Goal: Task Accomplishment & Management: Use online tool/utility

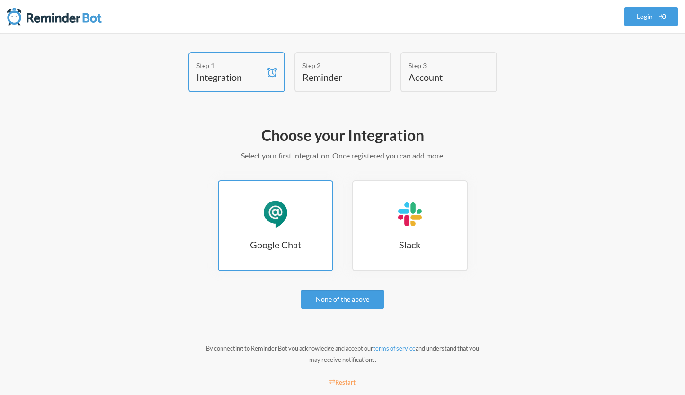
click at [264, 215] on div "Google Chat" at bounding box center [275, 214] width 28 height 28
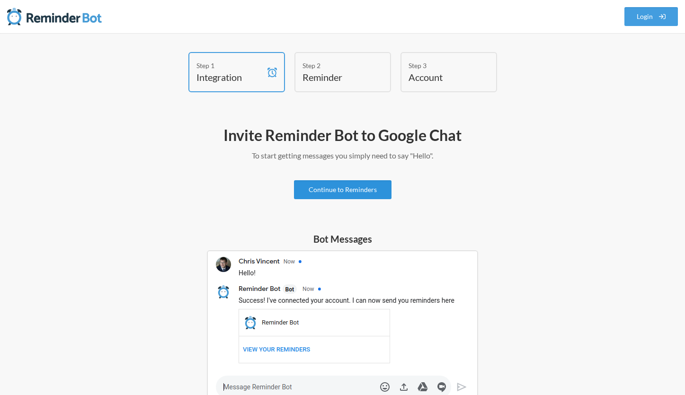
click at [344, 195] on link "Continue to Reminders" at bounding box center [343, 189] width 98 height 19
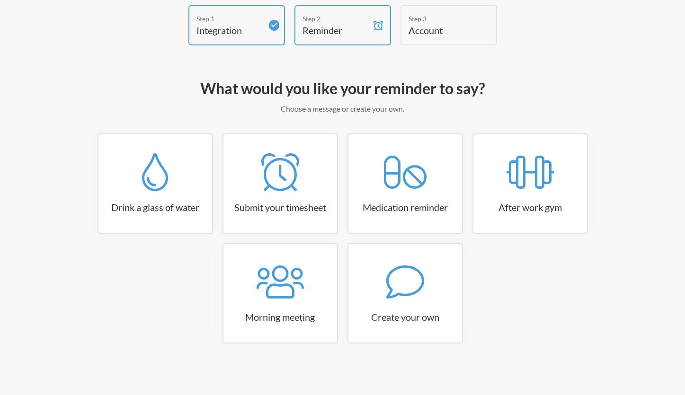
scroll to position [47, 0]
click at [304, 181] on div at bounding box center [280, 172] width 114 height 38
select select "15:30:00"
select select "true"
select select "16:30:00"
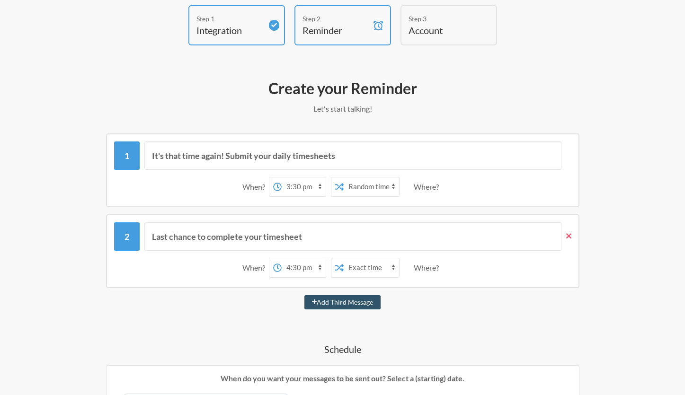
click at [568, 233] on icon at bounding box center [568, 236] width 5 height 9
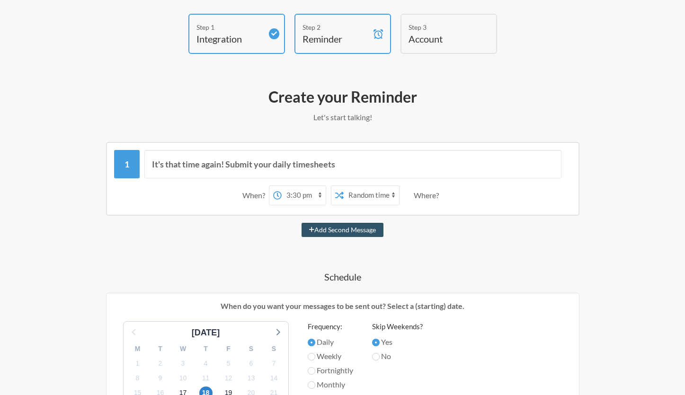
scroll to position [0, 0]
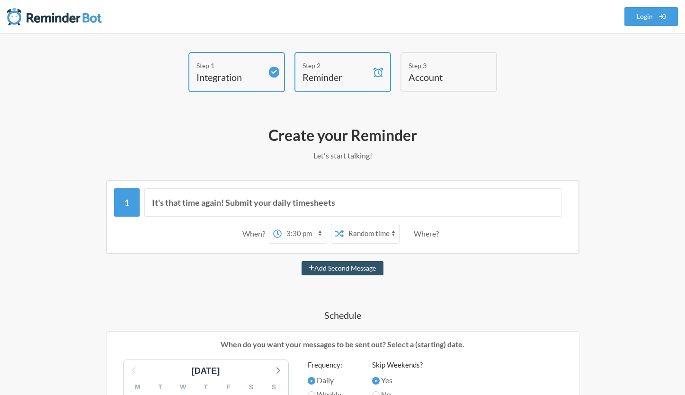
click at [252, 77] on h4 "Integration" at bounding box center [230, 77] width 66 height 13
click at [314, 70] on div "Step 2" at bounding box center [336, 66] width 66 height 10
click at [20, 20] on img at bounding box center [54, 16] width 95 height 19
click at [17, 19] on img at bounding box center [54, 16] width 95 height 19
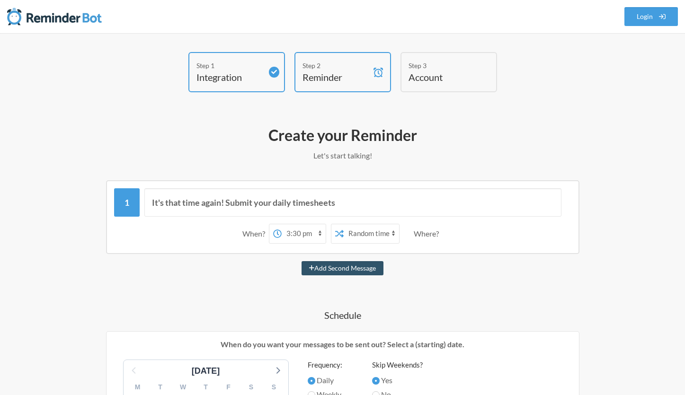
click at [325, 69] on div "Step 2" at bounding box center [336, 66] width 66 height 10
click at [361, 70] on div "Step 2" at bounding box center [336, 66] width 66 height 10
click at [507, 72] on div "Step 1 Integration Step 2 Reminder Step 3 Account" at bounding box center [343, 74] width 568 height 45
click at [432, 66] on div "Step 3" at bounding box center [442, 66] width 66 height 10
click at [349, 73] on h4 "Reminder" at bounding box center [336, 77] width 66 height 13
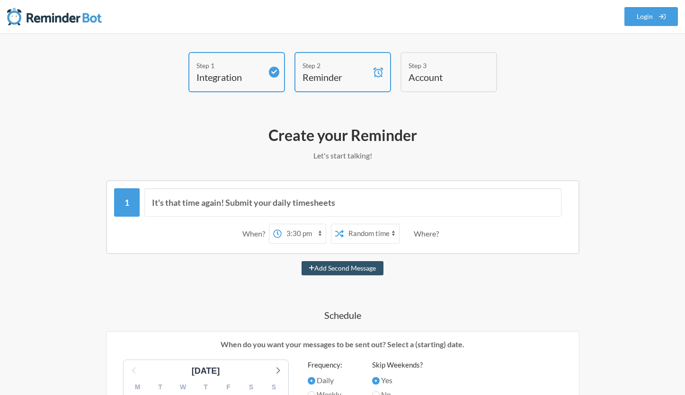
click at [269, 78] on span at bounding box center [274, 72] width 10 height 38
click at [274, 67] on span at bounding box center [274, 72] width 10 height 11
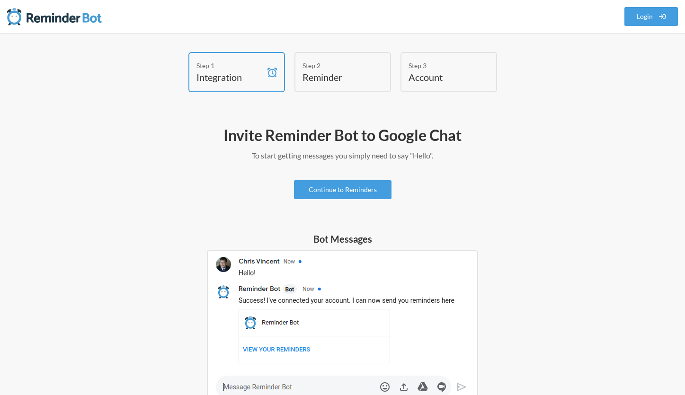
click at [270, 341] on img at bounding box center [342, 328] width 271 height 156
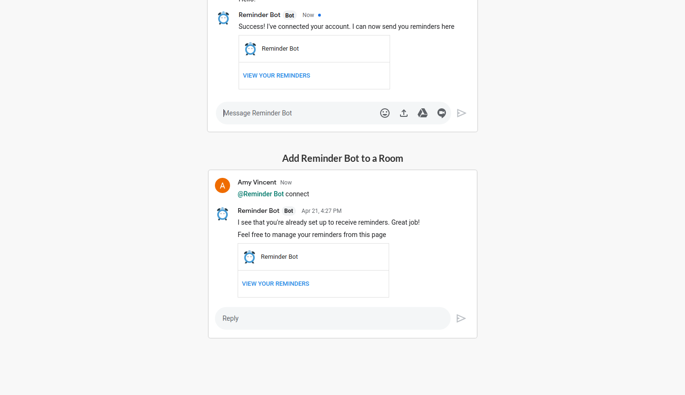
click at [279, 267] on img at bounding box center [343, 255] width 270 height 170
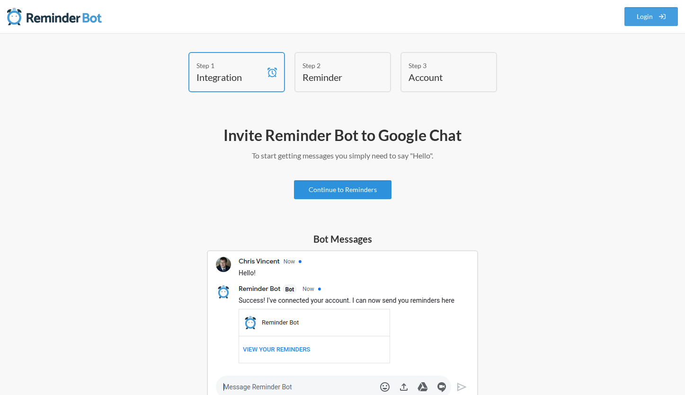
click at [318, 191] on link "Continue to Reminders" at bounding box center [343, 189] width 98 height 19
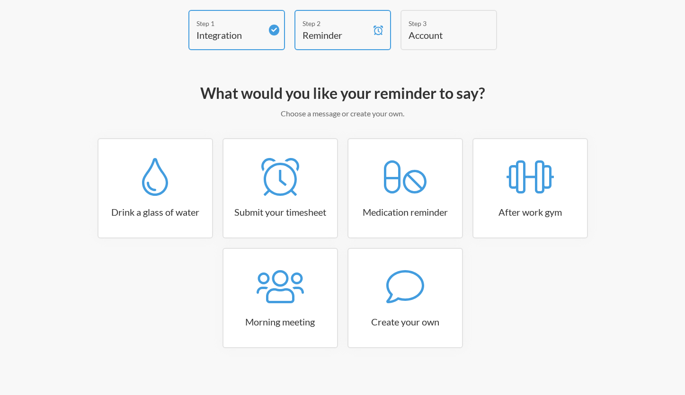
scroll to position [47, 0]
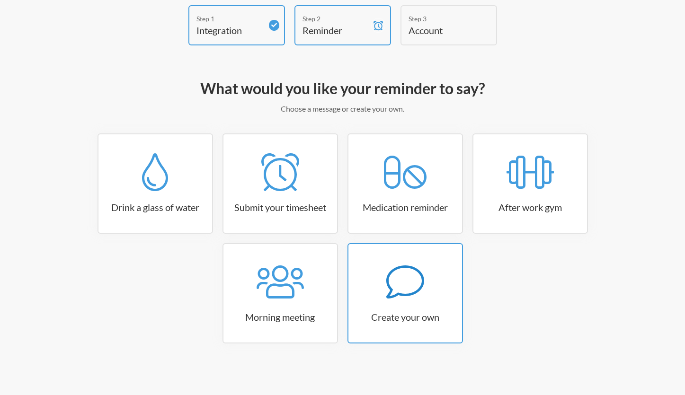
click at [387, 297] on icon at bounding box center [405, 282] width 38 height 33
select select "11:30:00"
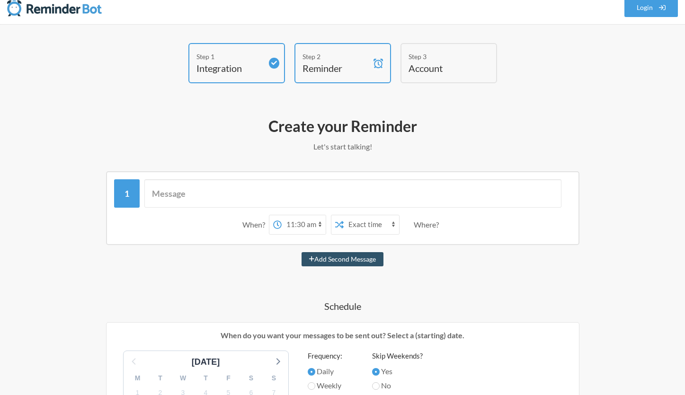
scroll to position [0, 0]
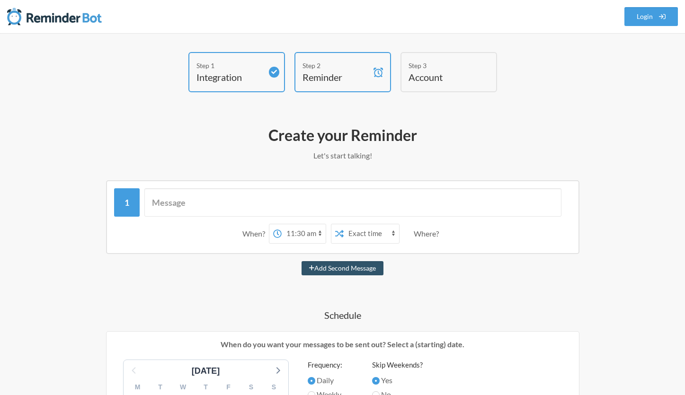
click at [346, 72] on h4 "Reminder" at bounding box center [336, 77] width 66 height 13
click at [252, 72] on h4 "Integration" at bounding box center [230, 77] width 66 height 13
click at [18, 24] on img at bounding box center [54, 16] width 95 height 19
click at [209, 67] on div "Step 1" at bounding box center [230, 66] width 66 height 10
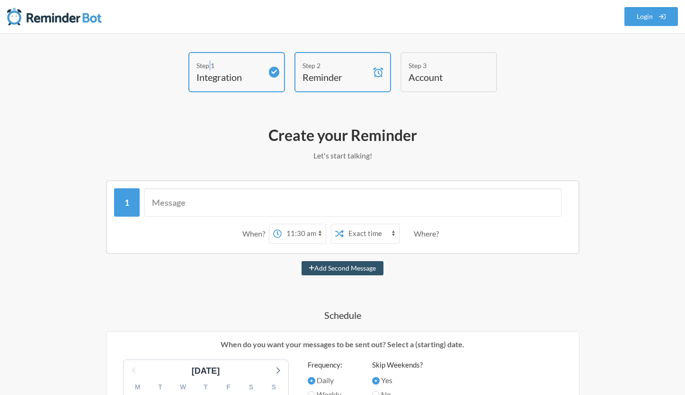
click at [209, 67] on div "Step 1" at bounding box center [230, 66] width 66 height 10
click at [348, 78] on h4 "Reminder" at bounding box center [336, 77] width 66 height 13
click at [253, 67] on div "Step 1" at bounding box center [230, 66] width 66 height 10
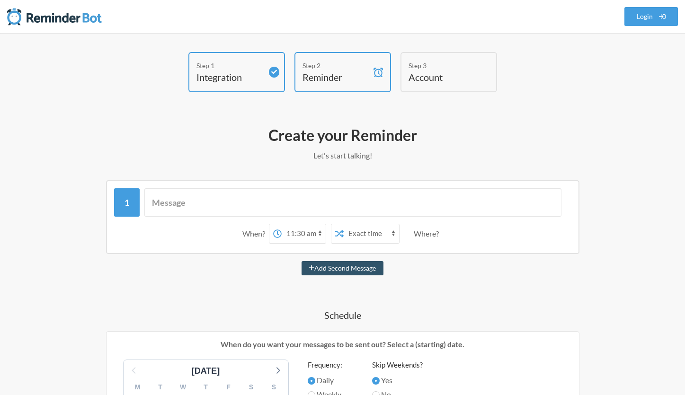
click at [273, 70] on icon at bounding box center [274, 72] width 6 height 6
click at [239, 42] on div "Step 1 Integration Step 2 Reminder Step 3 Account What would you like your remi…" at bounding box center [342, 398] width 685 height 730
click at [385, 67] on div "Step 2 Reminder" at bounding box center [343, 72] width 97 height 40
click at [460, 69] on div "Step 3" at bounding box center [442, 66] width 66 height 10
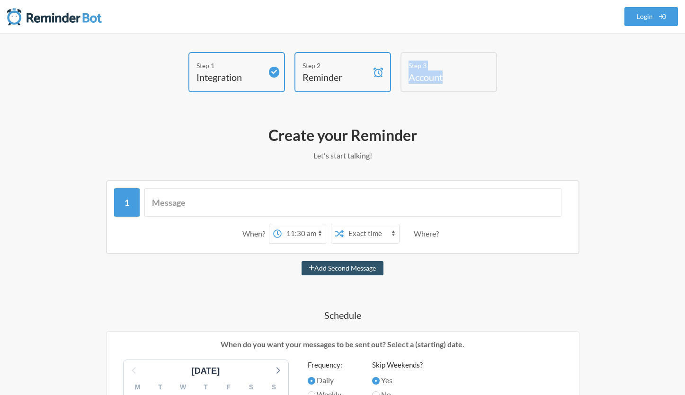
drag, startPoint x: 404, startPoint y: 63, endPoint x: 443, endPoint y: 81, distance: 43.0
click at [443, 81] on div "Step 3 Account" at bounding box center [449, 72] width 97 height 40
click at [503, 83] on div "Step 1 Integration Step 2 Reminder Step 3 Account" at bounding box center [343, 74] width 568 height 45
drag, startPoint x: 501, startPoint y: 83, endPoint x: 267, endPoint y: 52, distance: 236.5
click at [267, 52] on div "Step 1 Integration Step 2 Reminder Step 3 Account What would you like your remi…" at bounding box center [342, 398] width 685 height 730
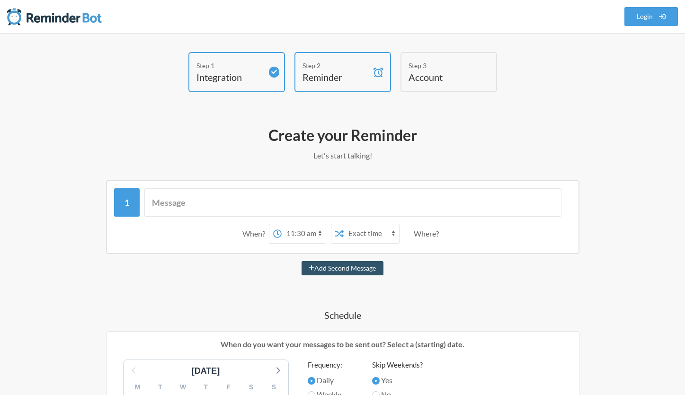
click at [105, 20] on nav ".uk-navbar-toggle-animate svg>[class*="line-"]{transition:0.2s ease-in-out;tran…" at bounding box center [342, 16] width 685 height 33
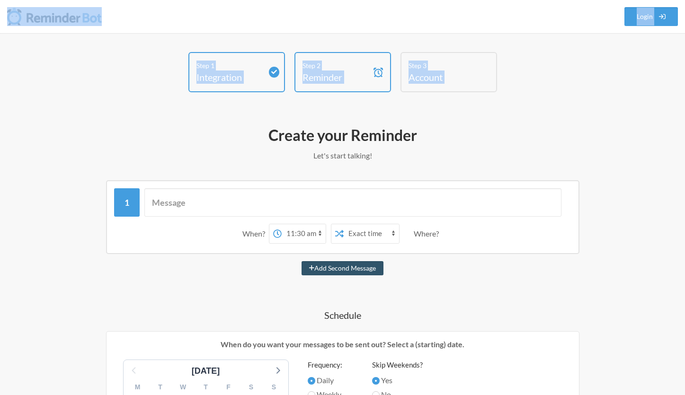
drag, startPoint x: 119, startPoint y: 28, endPoint x: 539, endPoint y: 109, distance: 427.6
click at [539, 109] on div ".uk-navbar-toggle-animate svg>[class*="line-"]{transition:0.2s ease-in-out;tran…" at bounding box center [342, 381] width 685 height 763
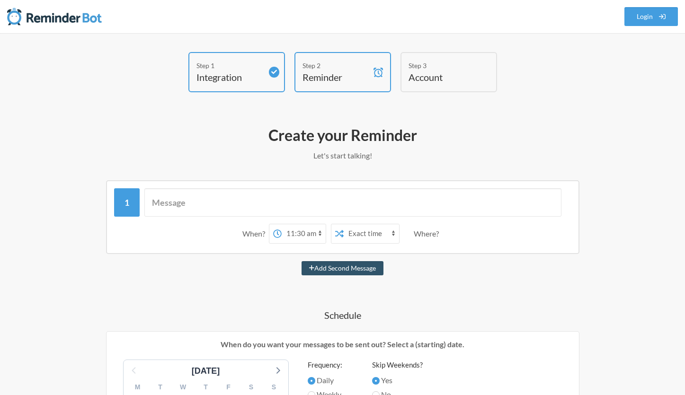
click at [467, 144] on h2 "Create your Reminder" at bounding box center [342, 135] width 549 height 20
